Goal: Transaction & Acquisition: Purchase product/service

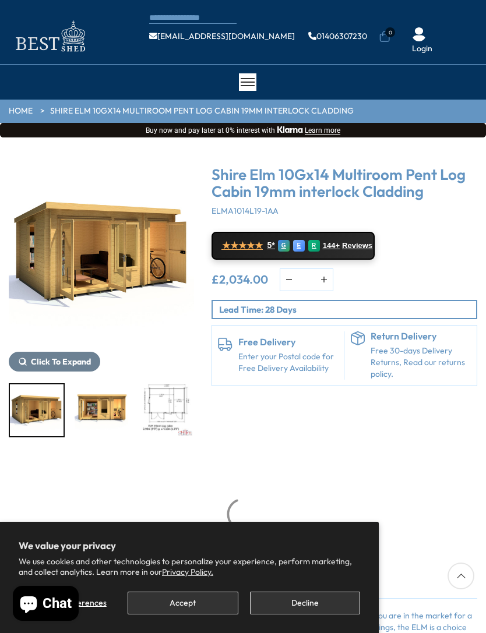
click at [305, 597] on button "Decline" at bounding box center [305, 603] width 110 height 23
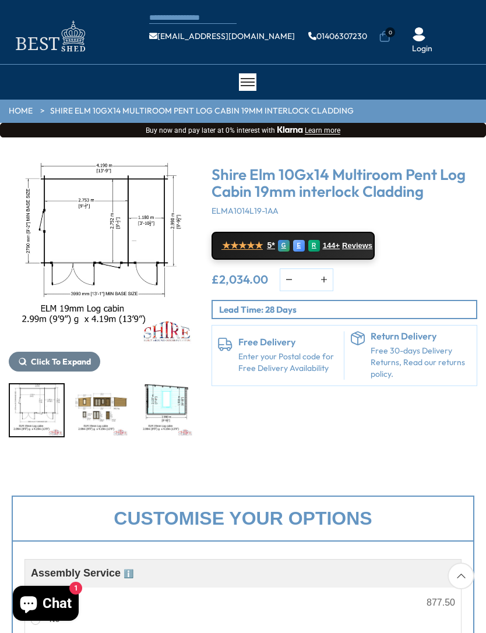
click at [172, 404] on img "5 / 11" at bounding box center [166, 411] width 54 height 52
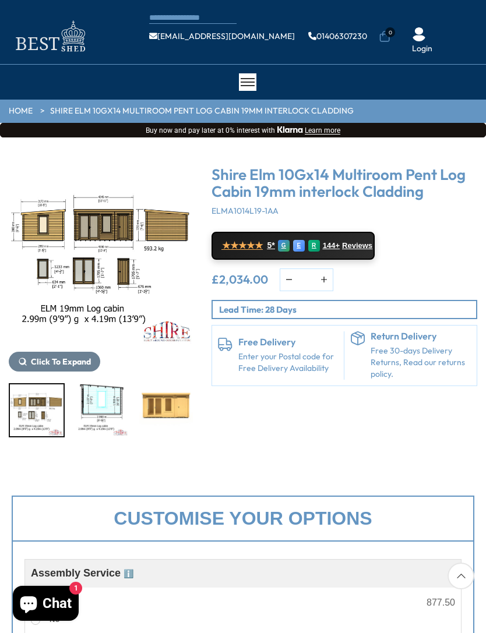
click at [111, 406] on img "5 / 11" at bounding box center [102, 411] width 54 height 52
